Goal: Transaction & Acquisition: Purchase product/service

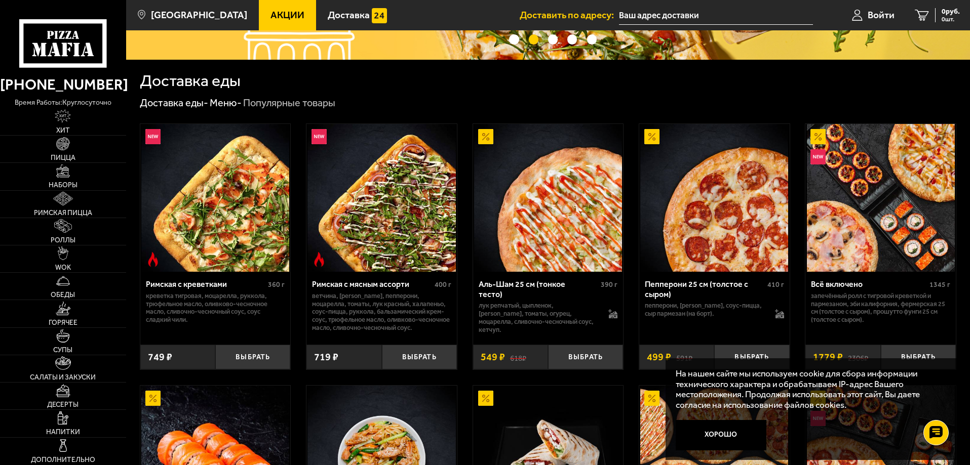
scroll to position [253, 0]
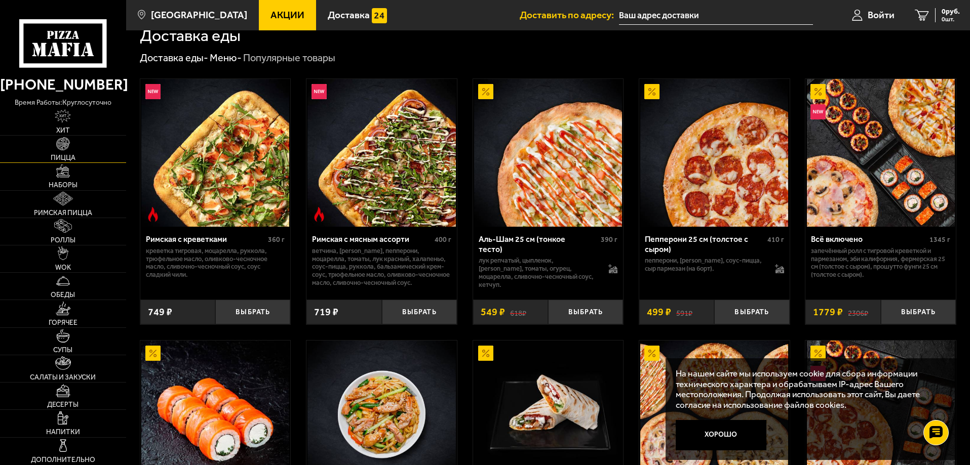
click at [70, 146] on img at bounding box center [63, 144] width 14 height 14
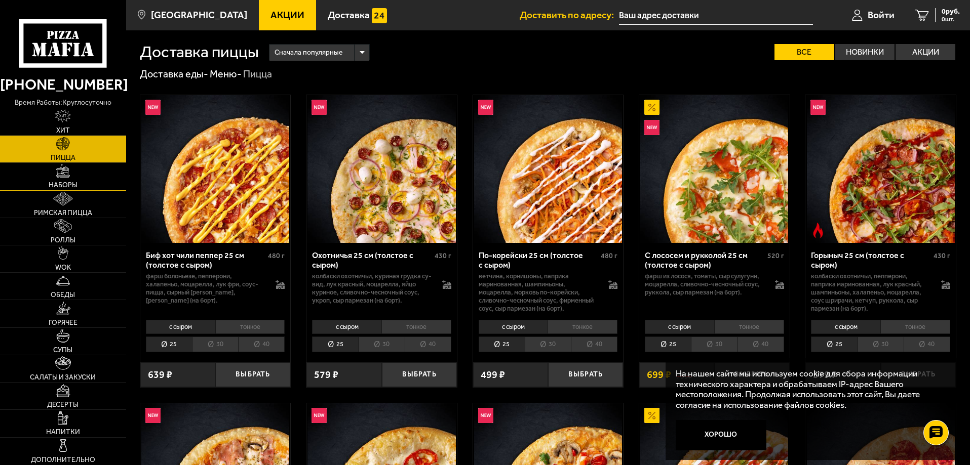
click at [58, 175] on img at bounding box center [63, 172] width 14 height 14
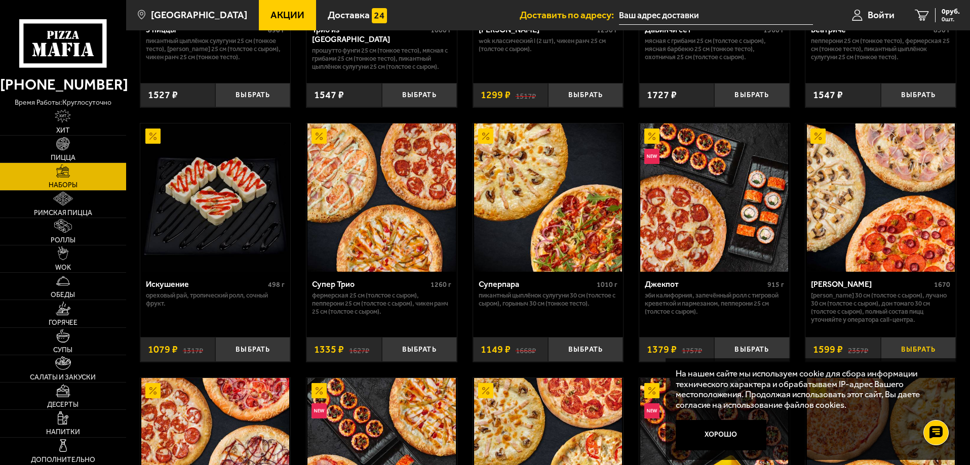
scroll to position [506, 0]
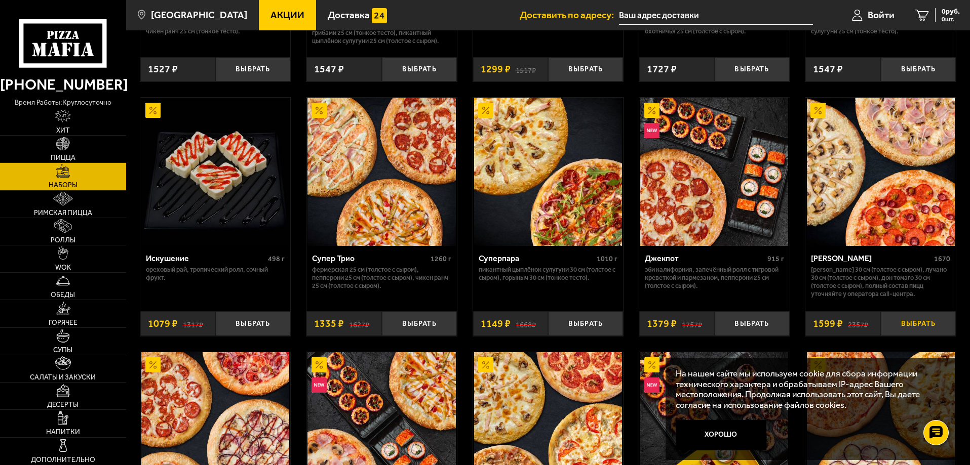
click at [931, 325] on button "Выбрать" at bounding box center [917, 323] width 75 height 25
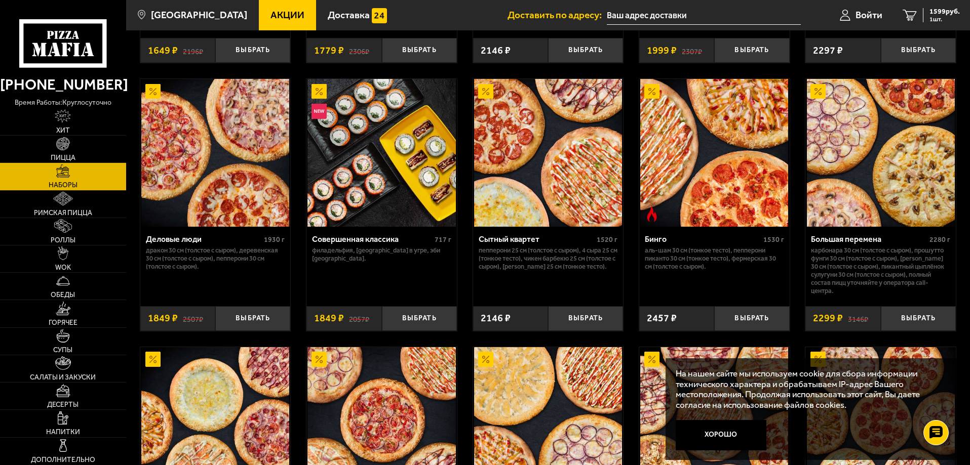
scroll to position [1063, 0]
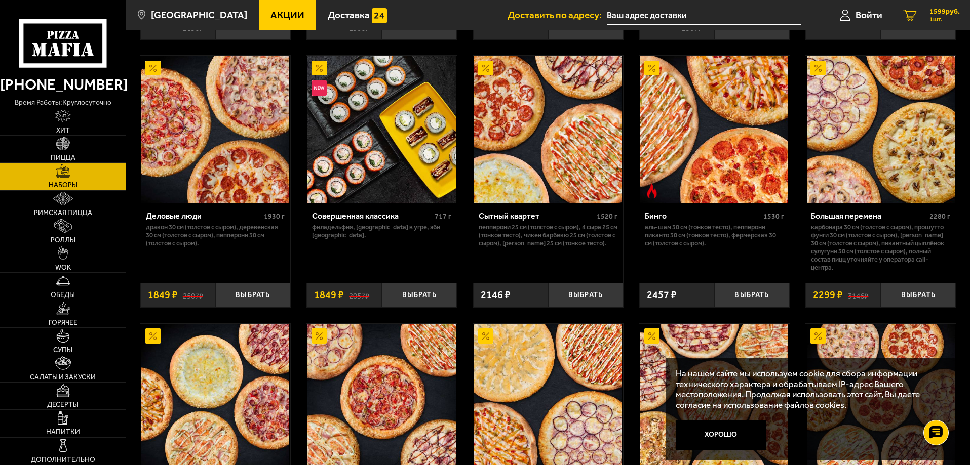
click at [939, 9] on span "1599 руб." at bounding box center [944, 11] width 30 height 7
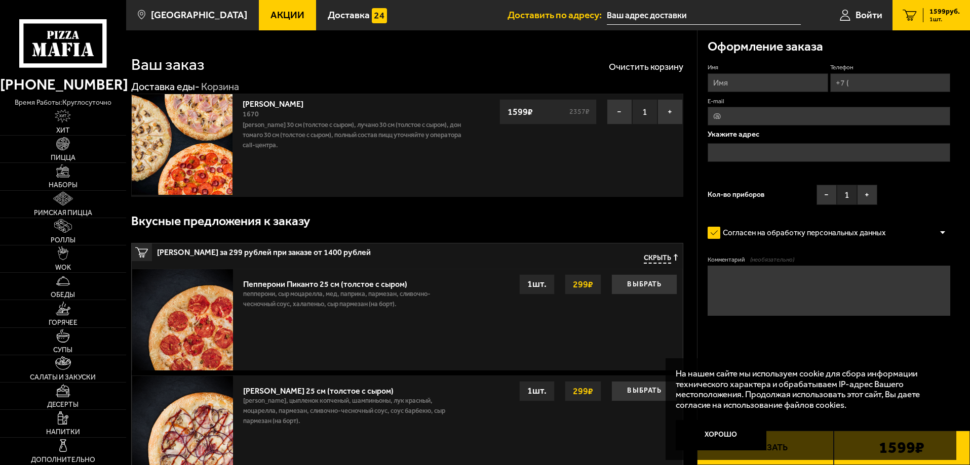
click at [755, 151] on input "text" at bounding box center [828, 152] width 243 height 19
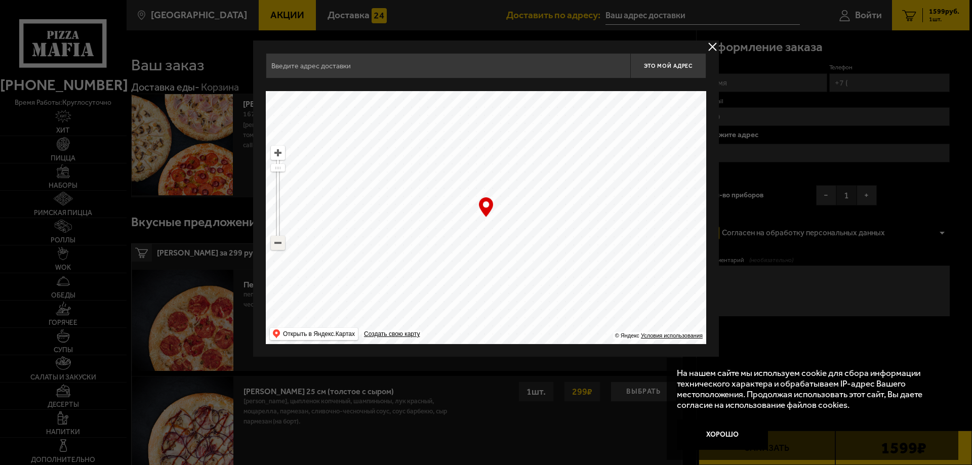
click at [279, 244] on ymaps at bounding box center [277, 242] width 13 height 13
drag, startPoint x: 596, startPoint y: 135, endPoint x: 339, endPoint y: 259, distance: 285.3
click at [339, 259] on ymaps at bounding box center [486, 217] width 440 height 253
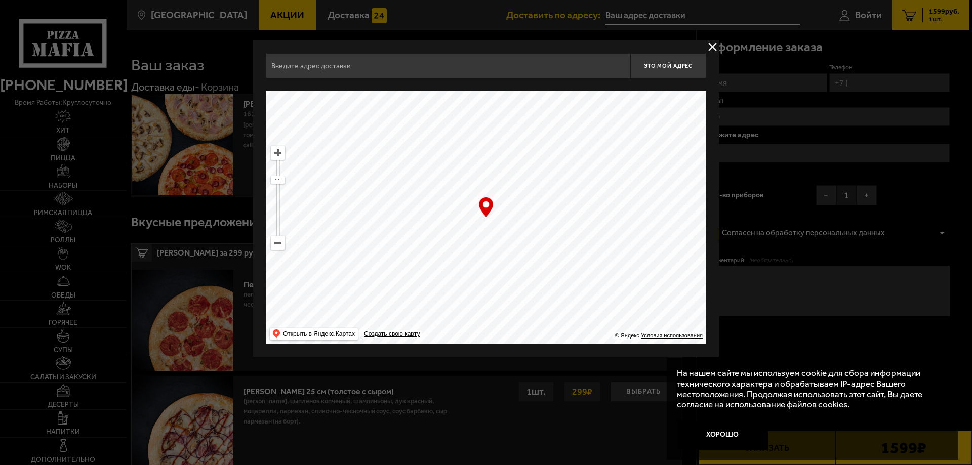
drag, startPoint x: 570, startPoint y: 242, endPoint x: 651, endPoint y: 273, distance: 86.7
click at [651, 273] on ymaps at bounding box center [486, 217] width 440 height 253
drag, startPoint x: 441, startPoint y: 175, endPoint x: 519, endPoint y: 193, distance: 79.5
click at [519, 193] on ymaps at bounding box center [486, 217] width 440 height 253
type input "Полюстровский проспект, 59"
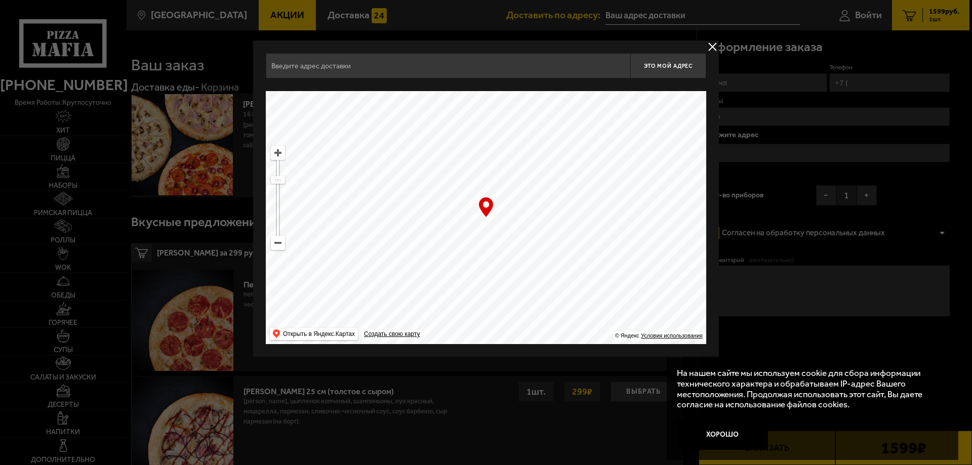
type input "Полюстровский проспект, 59"
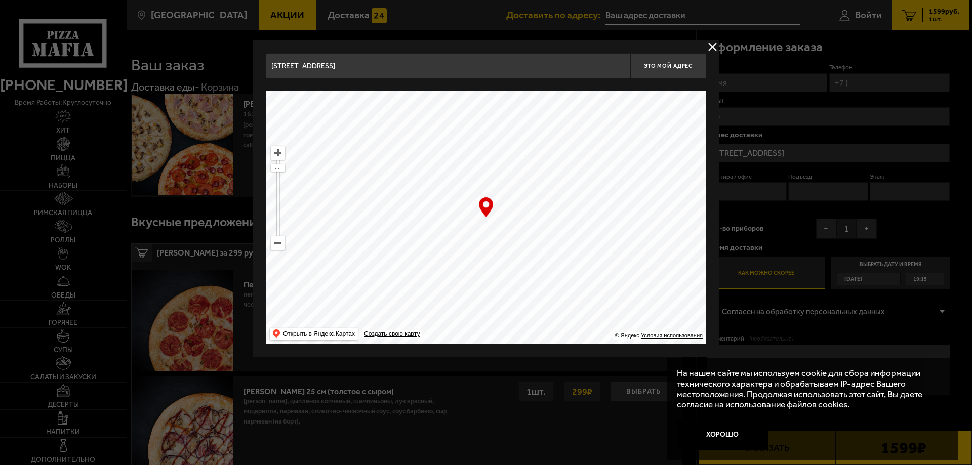
drag, startPoint x: 608, startPoint y: 203, endPoint x: 493, endPoint y: 208, distance: 115.1
click at [493, 208] on ymaps at bounding box center [486, 217] width 440 height 253
type input "[STREET_ADDRESS]"
click at [652, 65] on span "Это мой адрес" at bounding box center [668, 66] width 49 height 7
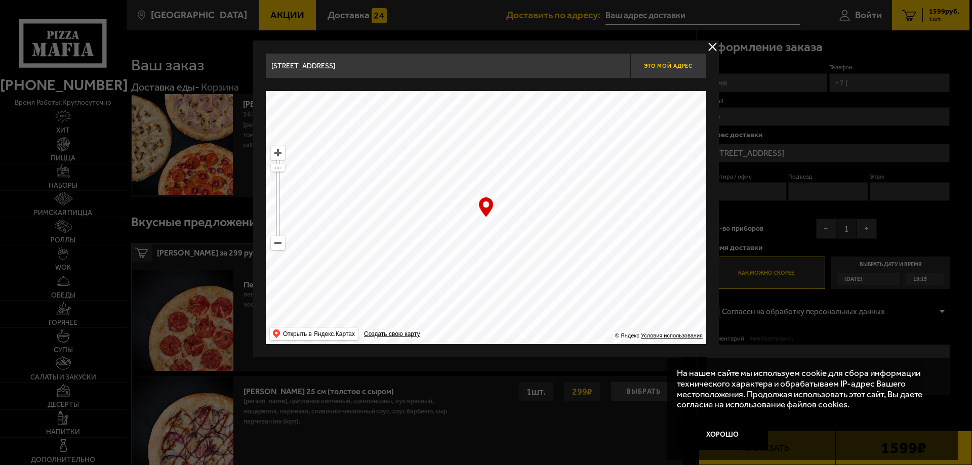
type input "[STREET_ADDRESS]"
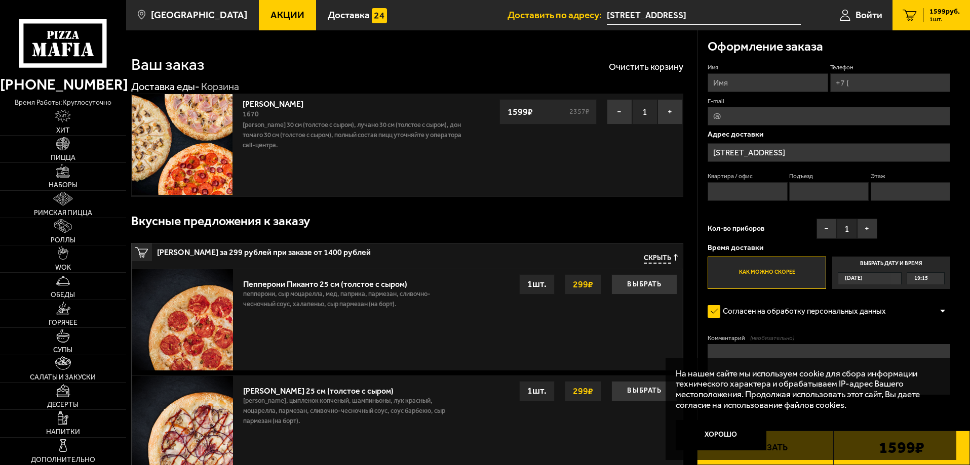
click at [728, 185] on input "Квартира / офис" at bounding box center [746, 191] width 79 height 19
type input "1223"
click at [803, 188] on input "Подъезд" at bounding box center [828, 191] width 79 height 19
type input "11"
click at [889, 186] on input "Этаж" at bounding box center [909, 191] width 79 height 19
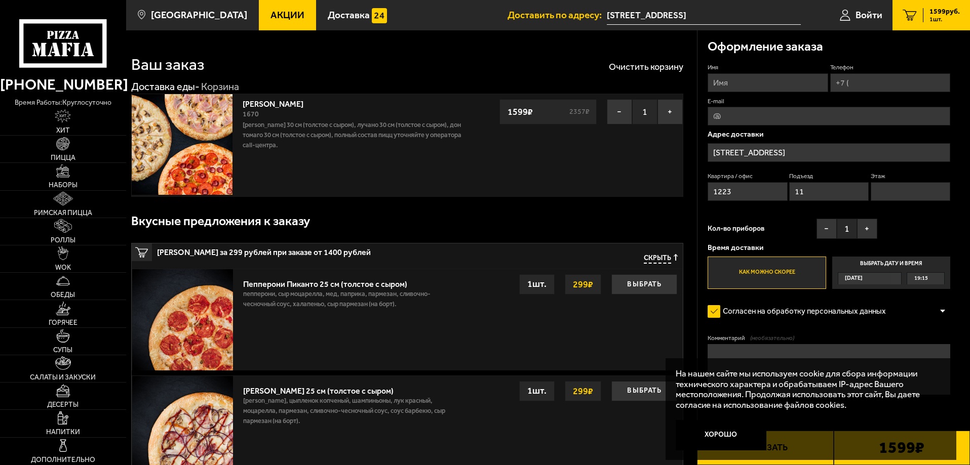
type input "3"
click at [828, 228] on button "−" at bounding box center [826, 229] width 20 height 20
click at [793, 225] on div "Кол-во приборов − 0 +" at bounding box center [792, 231] width 170 height 25
click at [756, 88] on input "Имя" at bounding box center [767, 82] width 120 height 19
type input "Владислав Толкунов"
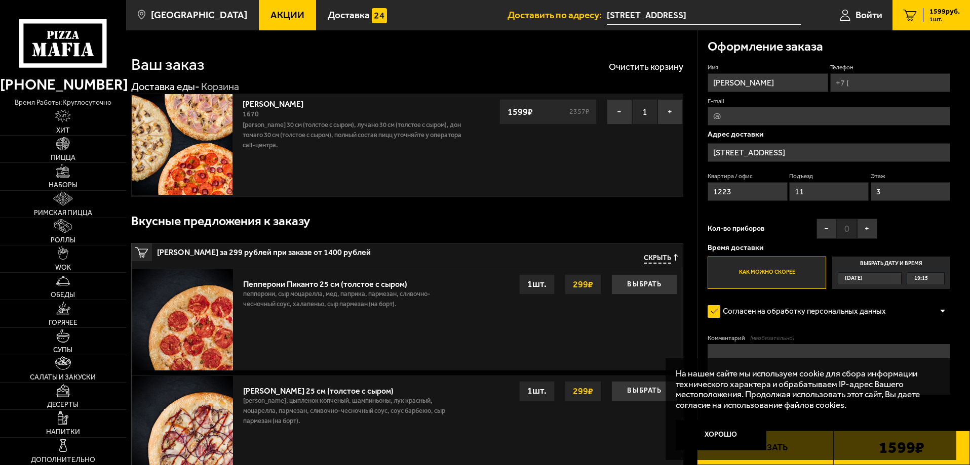
type input "+7 (911) 773-53-03"
type input "ignort1@gmail.com"
click at [921, 354] on textarea "Комментарий (необязательно)" at bounding box center [828, 369] width 243 height 51
click at [913, 351] on textarea "Комментарий (необязательно)" at bounding box center [828, 369] width 243 height 51
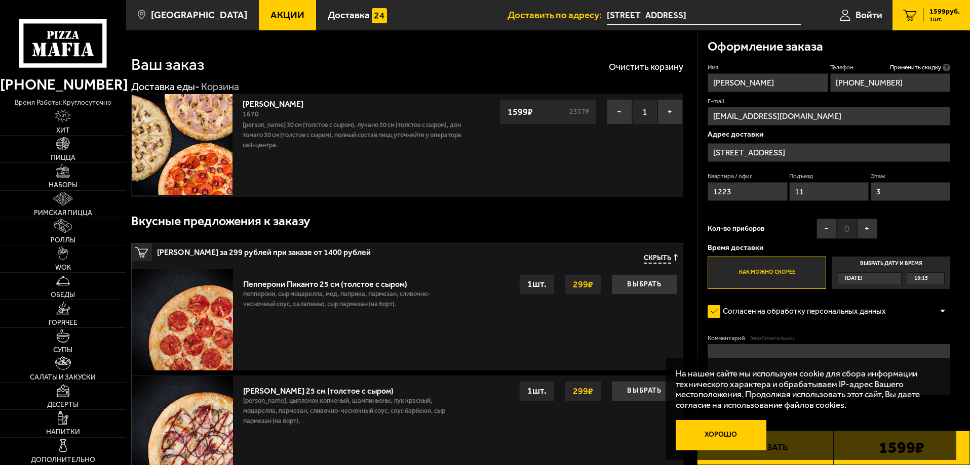
click at [732, 437] on button "Хорошо" at bounding box center [720, 435] width 91 height 30
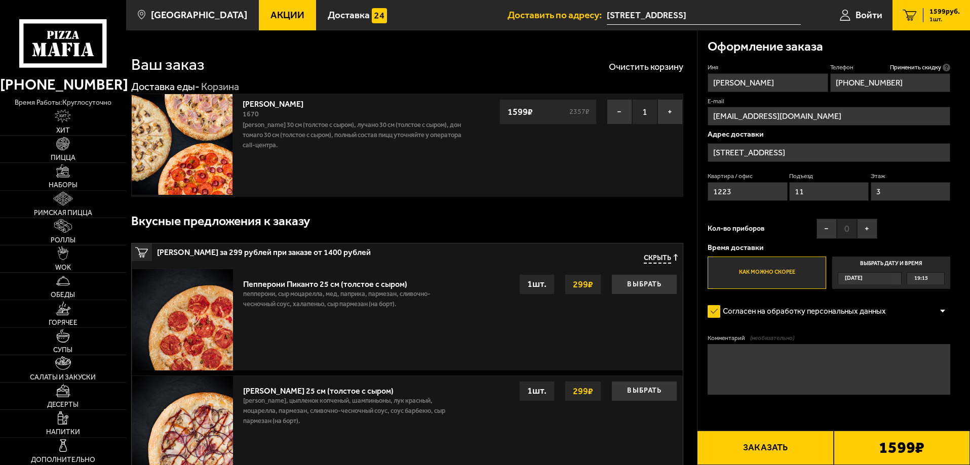
click at [767, 366] on textarea "Комментарий (необязательно)" at bounding box center [828, 369] width 243 height 51
type textarea "L"
click at [716, 356] on textarea "домофон не работает, звонить на телефон" at bounding box center [828, 369] width 243 height 51
click at [896, 360] on textarea "Домофон не работает, звонить на телефон" at bounding box center [828, 369] width 243 height 51
type textarea "Домофон не работает, звонить на телефон."
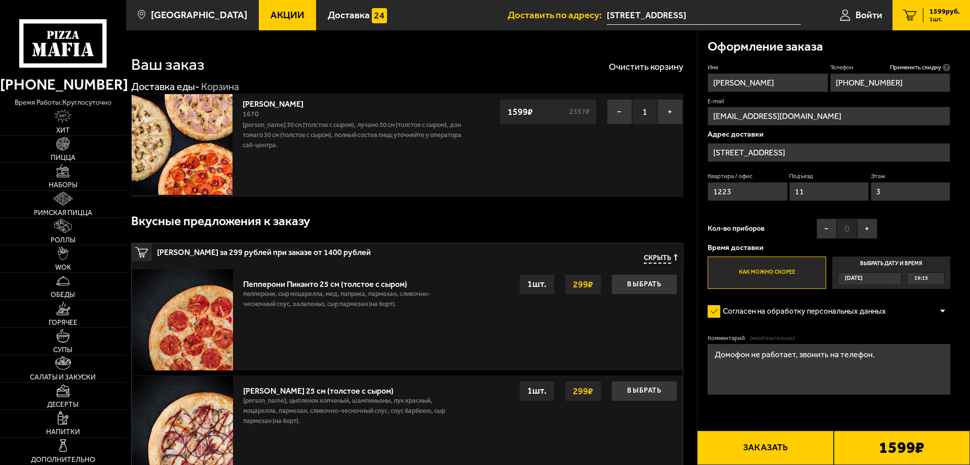
click at [769, 447] on button "Заказать" at bounding box center [765, 448] width 136 height 34
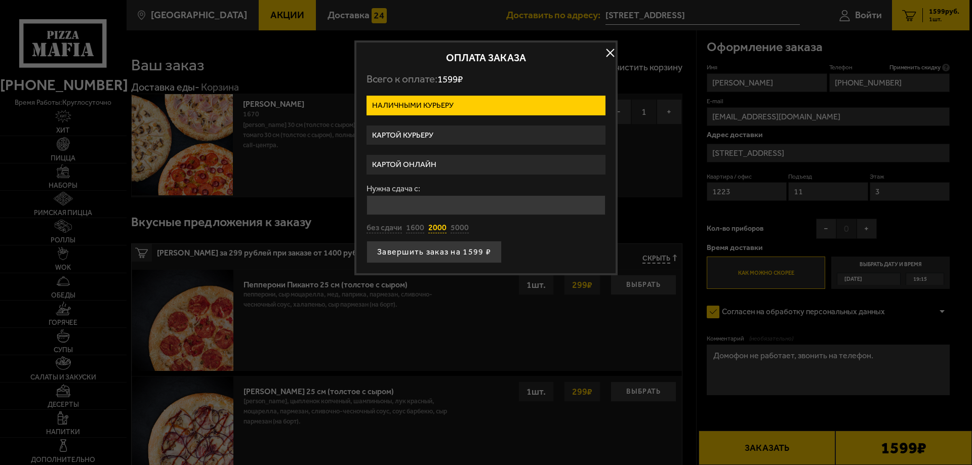
click at [438, 223] on button "2000" at bounding box center [437, 228] width 18 height 11
type input "2000"
click at [472, 255] on button "Завершить заказ на 1599 ₽" at bounding box center [434, 252] width 135 height 22
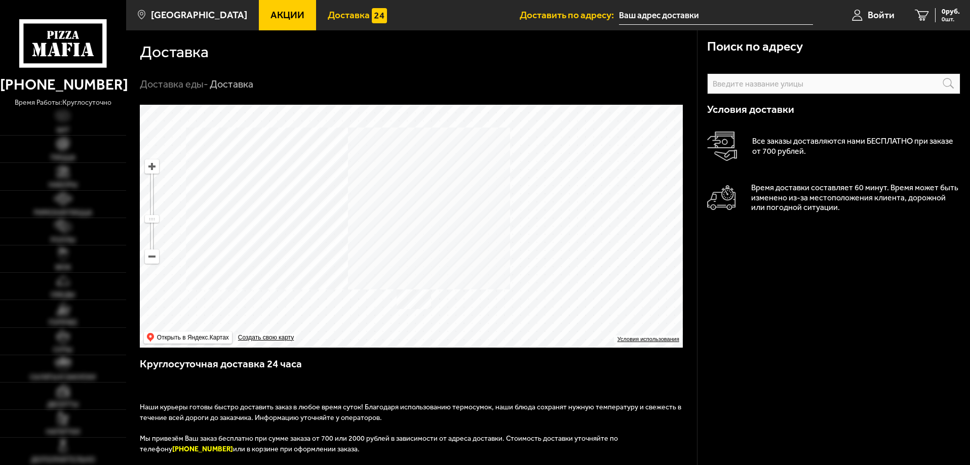
type input "[STREET_ADDRESS]"
